Goal: Task Accomplishment & Management: Manage account settings

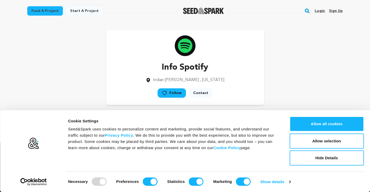
click at [341, 12] on link "Sign up" at bounding box center [336, 11] width 14 height 8
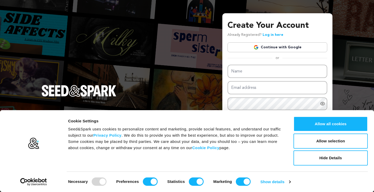
click at [297, 48] on link "Continue with Google" at bounding box center [277, 47] width 100 height 10
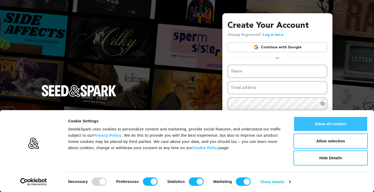
click at [343, 123] on button "Allow all cookies" at bounding box center [330, 123] width 74 height 15
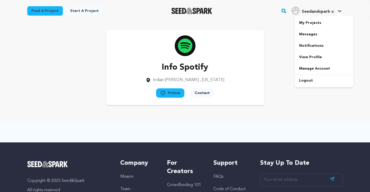
click at [312, 9] on h4 "Seedandspark v." at bounding box center [318, 12] width 33 height 6
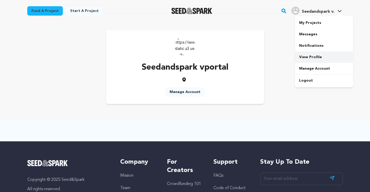
click at [313, 56] on link "View Profile" at bounding box center [324, 56] width 58 height 11
click at [314, 70] on link "Manage Account" at bounding box center [324, 68] width 58 height 11
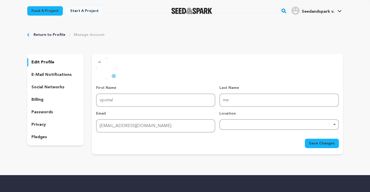
click at [234, 124] on div "Remove item" at bounding box center [279, 124] width 114 height 2
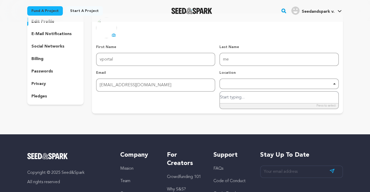
scroll to position [52, 0]
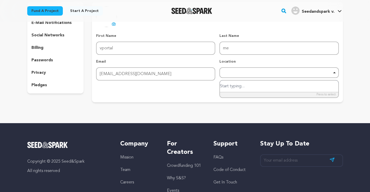
click at [234, 74] on div "Remove item" at bounding box center [278, 72] width 119 height 11
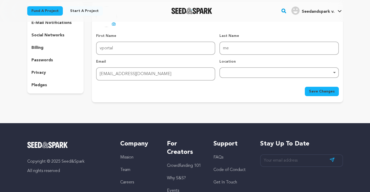
click at [234, 71] on div "Remove item" at bounding box center [279, 72] width 114 height 2
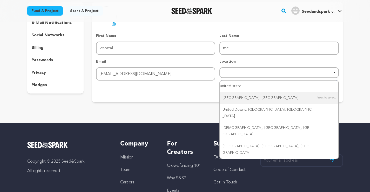
click at [252, 87] on input "united state" at bounding box center [279, 86] width 118 height 12
type input "united state"
click at [211, 104] on div "Return to Profile Manage Account edit profile e-mail notifications social netwo…" at bounding box center [185, 42] width 332 height 145
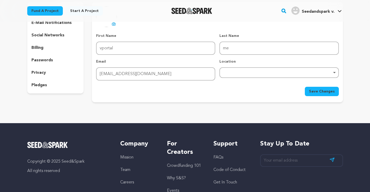
click at [261, 74] on div "Remove item" at bounding box center [278, 72] width 119 height 11
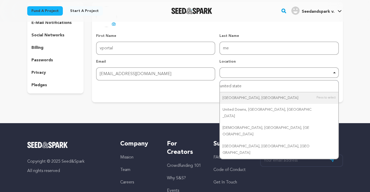
click at [248, 87] on input "united state" at bounding box center [279, 86] width 118 height 12
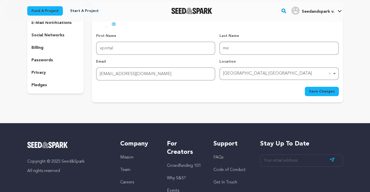
click at [329, 90] on span "Save Changes" at bounding box center [322, 91] width 26 height 5
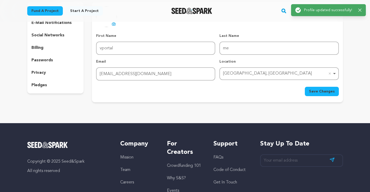
click at [368, 27] on div "Return to Profile Manage Account edit profile e-mail notifications social netwo…" at bounding box center [185, 42] width 370 height 145
click at [360, 9] on icon "button" at bounding box center [359, 10] width 3 height 3
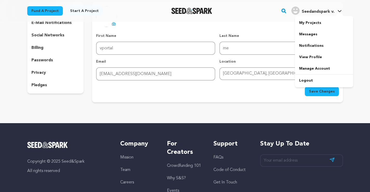
click at [340, 11] on icon at bounding box center [340, 11] width 4 height 2
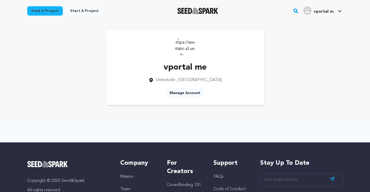
click at [183, 49] on img at bounding box center [185, 45] width 21 height 21
click at [319, 10] on span "vportal m." at bounding box center [324, 12] width 21 height 4
click at [187, 94] on link "Manage Account" at bounding box center [184, 92] width 39 height 9
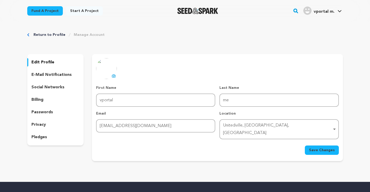
click at [115, 76] on icon at bounding box center [114, 76] width 4 height 4
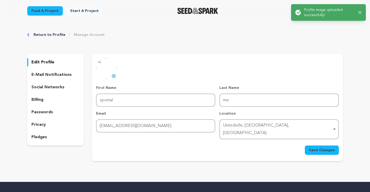
click at [311, 147] on span "Save Changes" at bounding box center [322, 149] width 26 height 5
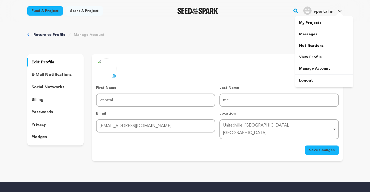
click at [335, 16] on div at bounding box center [339, 14] width 10 height 5
click at [323, 22] on link "My Projects" at bounding box center [324, 22] width 58 height 11
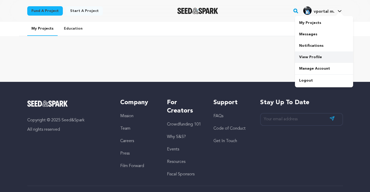
click at [312, 55] on link "View Profile" at bounding box center [324, 56] width 58 height 11
